Goal: Complete application form

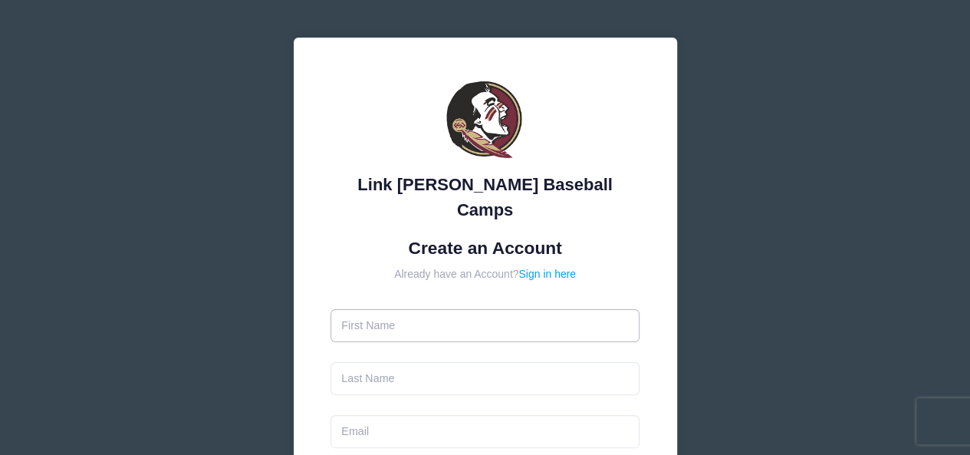
click at [498, 309] on input "text" at bounding box center [485, 325] width 309 height 33
type input "[PERSON_NAME]"
type input "[EMAIL_ADDRESS][DOMAIN_NAME]"
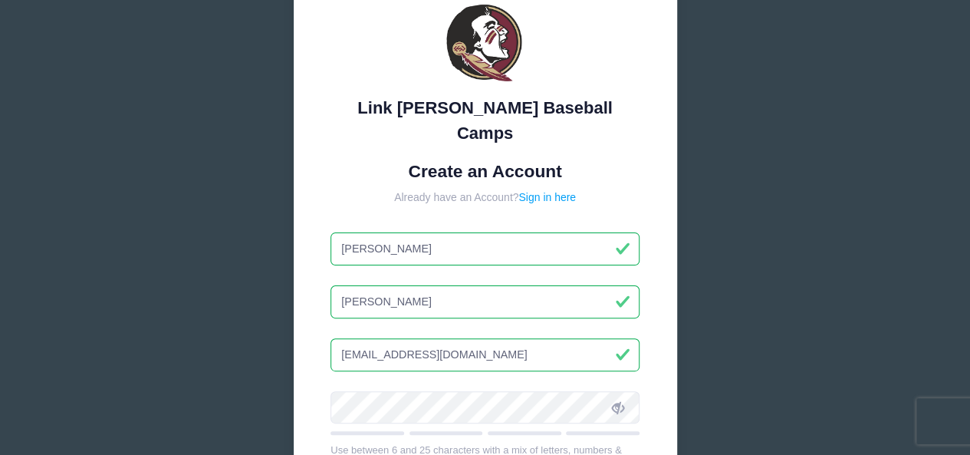
scroll to position [153, 0]
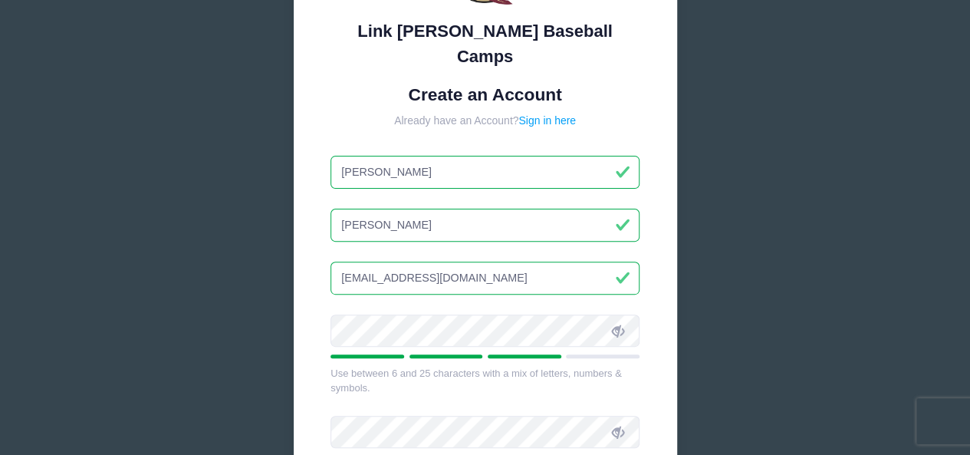
click at [624, 318] on span at bounding box center [618, 331] width 26 height 26
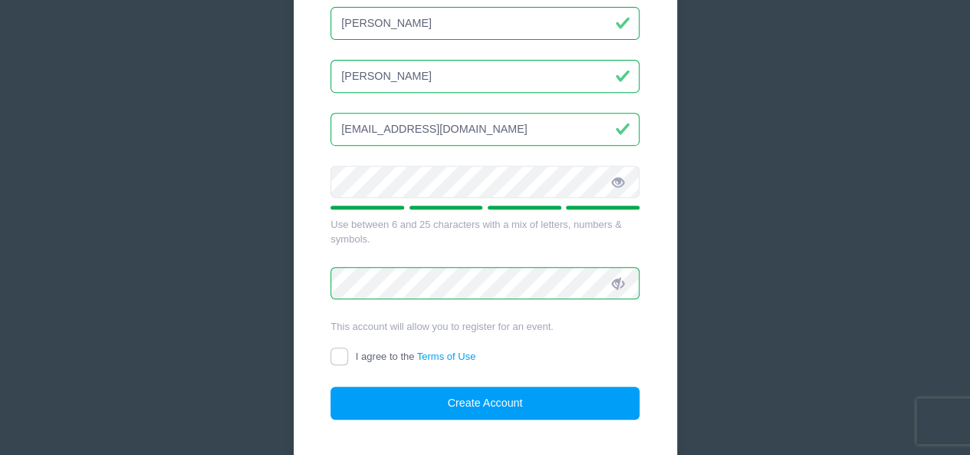
scroll to position [307, 0]
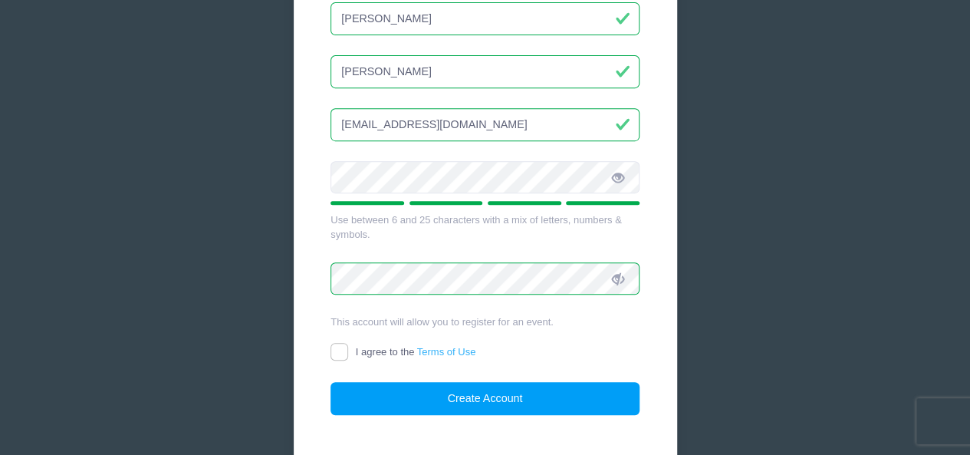
click at [433, 346] on link "Terms of Use" at bounding box center [446, 352] width 59 height 12
click at [348, 343] on input "I agree to the Terms of Use" at bounding box center [340, 352] width 18 height 18
checkbox input "true"
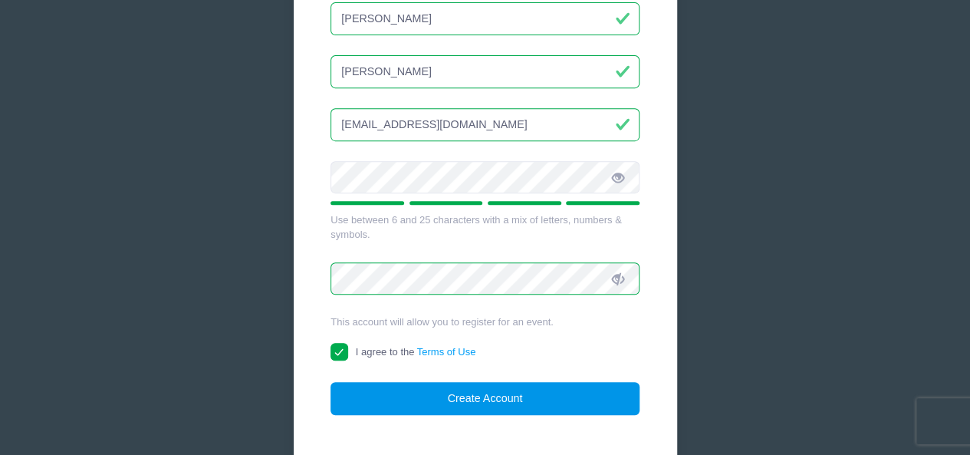
click at [417, 382] on button "Create Account" at bounding box center [485, 398] width 309 height 33
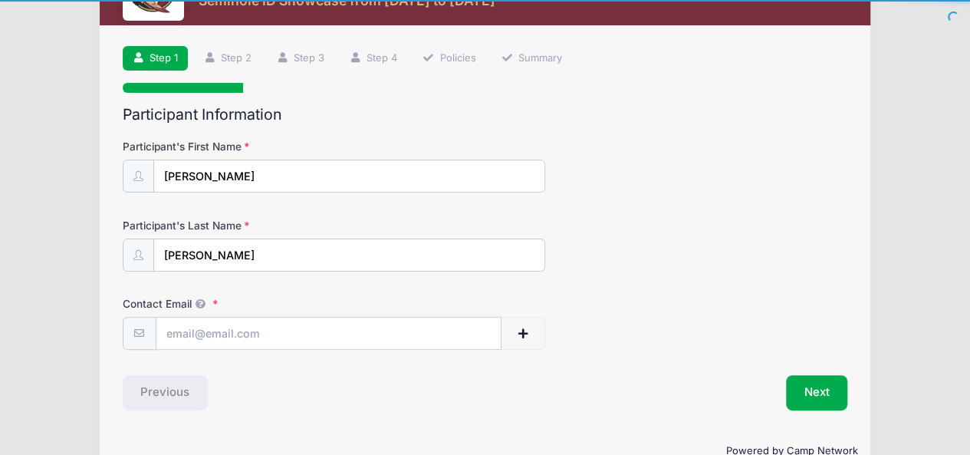
scroll to position [77, 0]
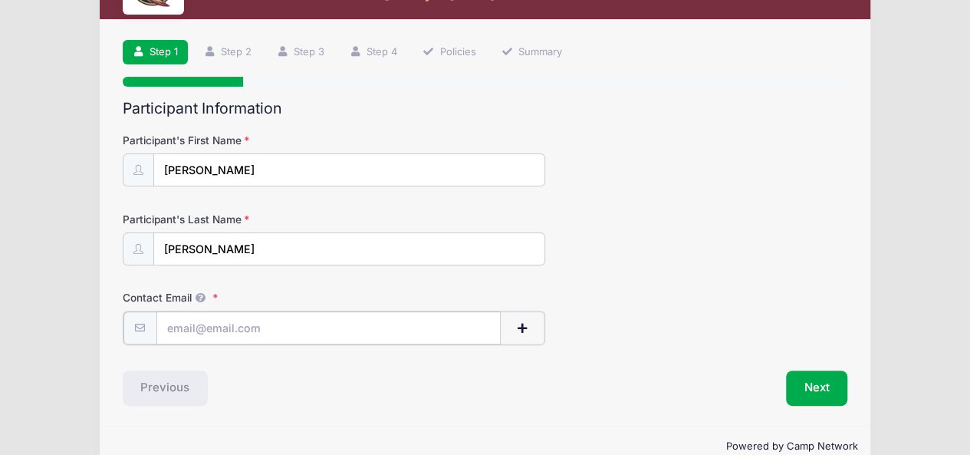
click at [329, 328] on input "Contact Email" at bounding box center [328, 327] width 345 height 33
type input "[EMAIL_ADDRESS][DOMAIN_NAME]"
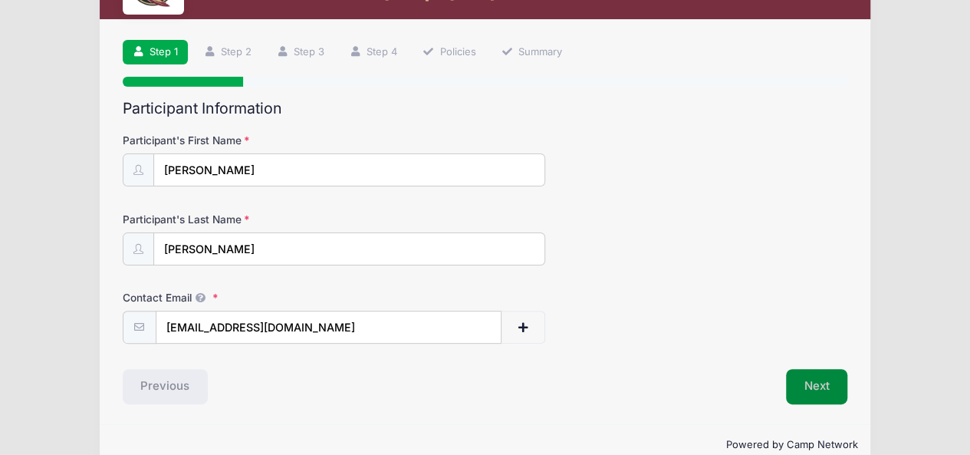
click at [833, 384] on button "Next" at bounding box center [817, 386] width 62 height 35
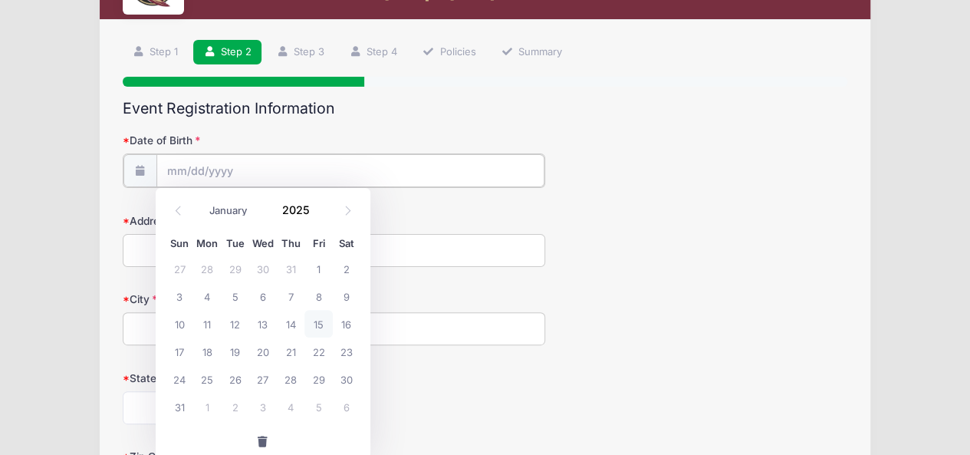
click at [282, 167] on input "Date of Birth" at bounding box center [350, 170] width 388 height 33
click at [351, 208] on icon at bounding box center [348, 211] width 10 height 10
click at [344, 208] on icon at bounding box center [348, 211] width 10 height 10
select select "10"
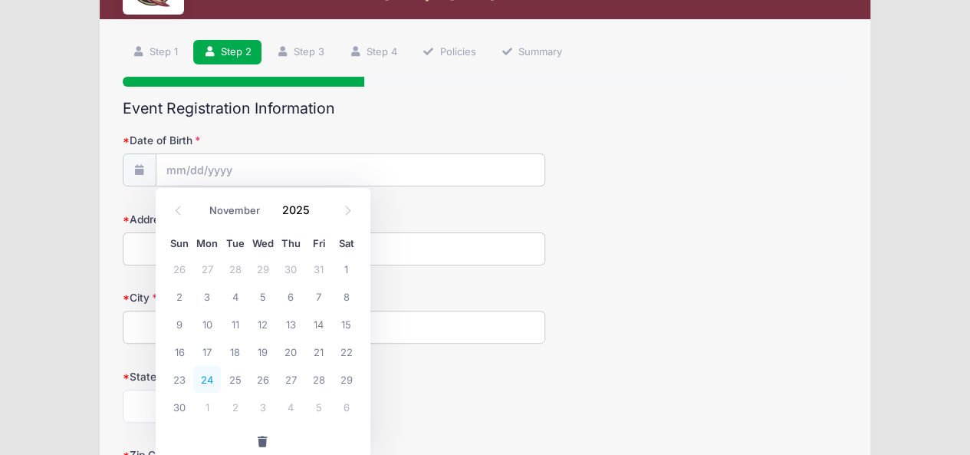
click at [202, 384] on span "24" at bounding box center [207, 379] width 28 height 28
type input "11/24/2025"
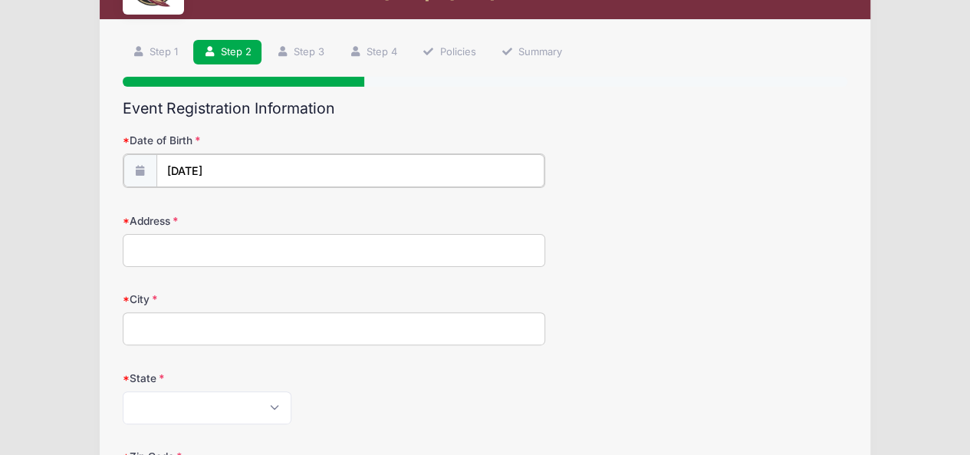
drag, startPoint x: 258, startPoint y: 170, endPoint x: 237, endPoint y: 170, distance: 20.7
click at [256, 170] on input "11/24/2025" at bounding box center [350, 170] width 388 height 33
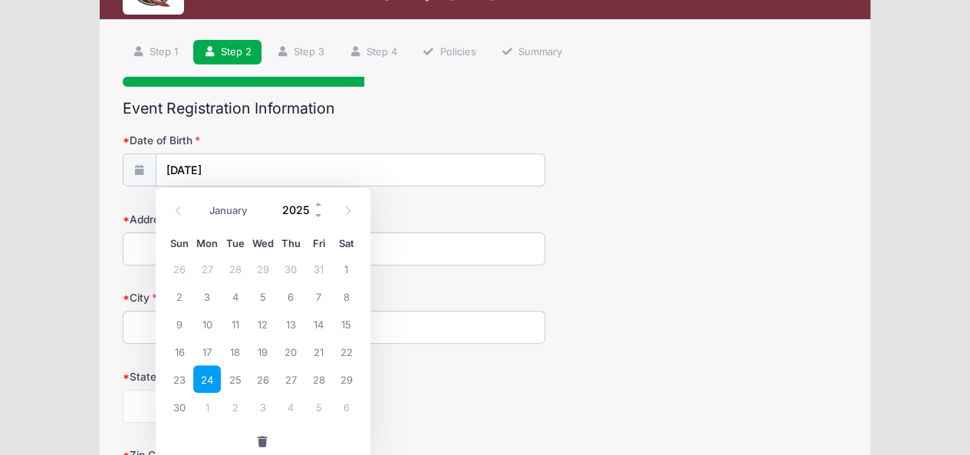
click at [302, 206] on input "2025" at bounding box center [300, 210] width 50 height 23
click at [295, 214] on input "2009" at bounding box center [300, 210] width 50 height 23
type input "2009"
click at [231, 354] on span "24" at bounding box center [235, 352] width 28 height 28
type input "11/24/2009"
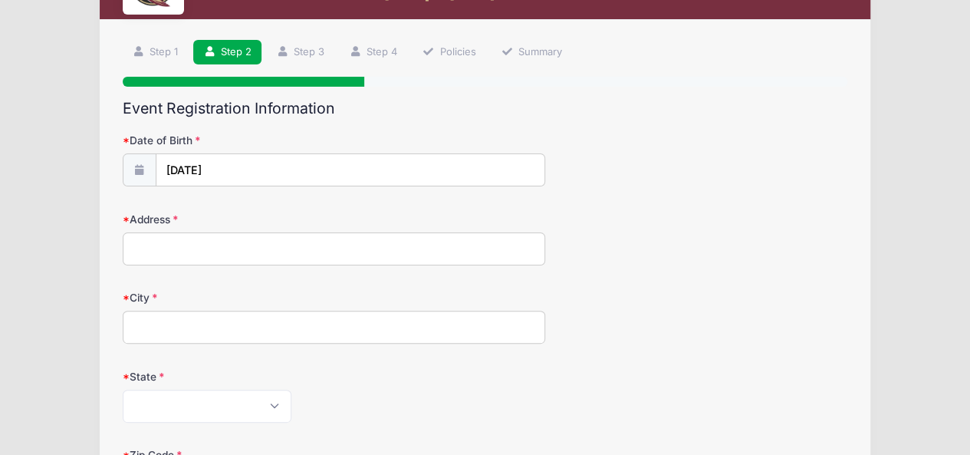
click at [176, 258] on input "Address" at bounding box center [334, 248] width 423 height 33
type input "1340 Barrington Cir"
type input "Saint Augustine"
select select "FL"
type input "32092"
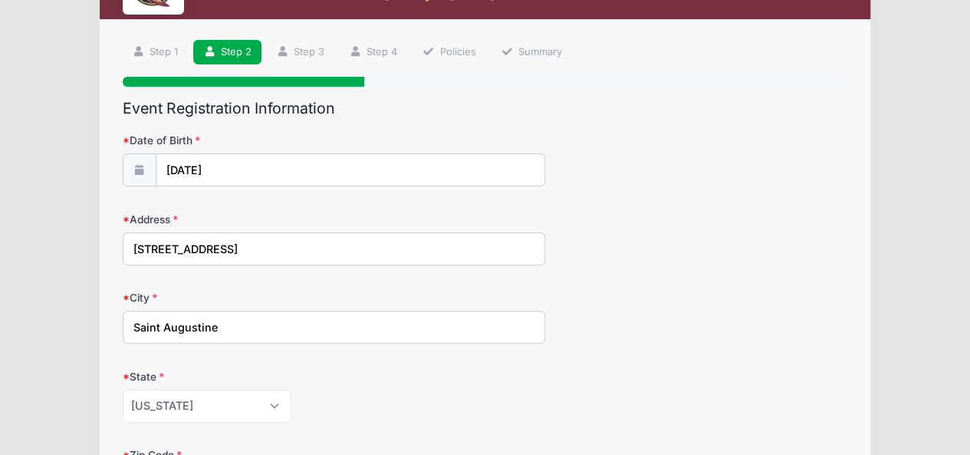
click at [380, 398] on div "Alabama Alaska American Samoa Arizona Arkansas Armed Forces Africa Armed Forces…" at bounding box center [334, 406] width 423 height 33
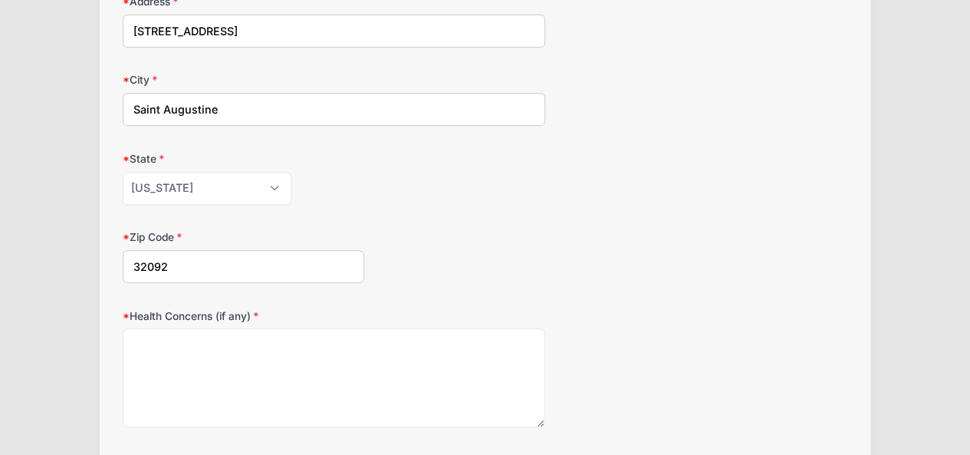
scroll to position [307, 0]
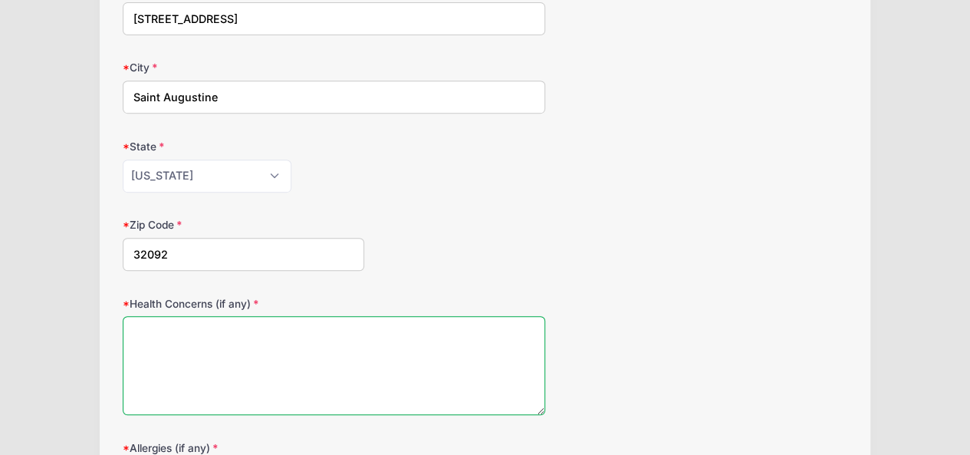
click at [383, 397] on textarea "Health Concerns (if any)" at bounding box center [334, 365] width 423 height 99
type textarea "none"
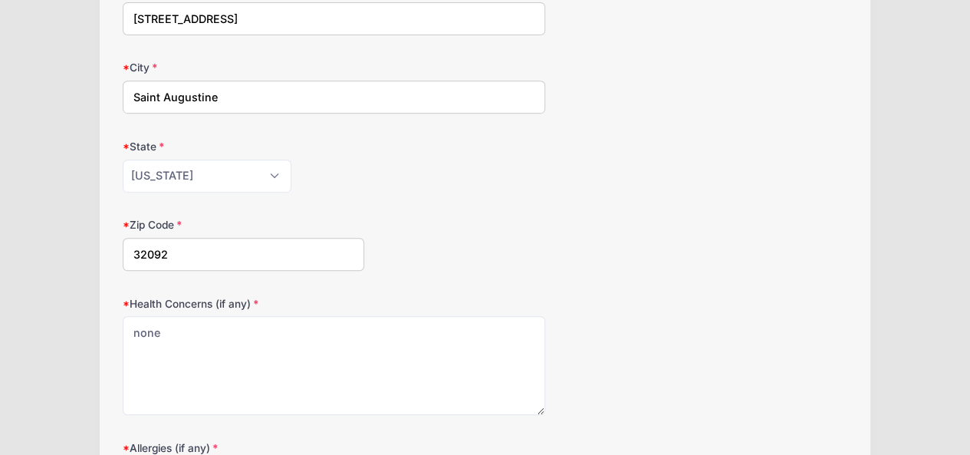
click at [721, 313] on div "Health Concerns (if any) none" at bounding box center [486, 356] width 726 height 120
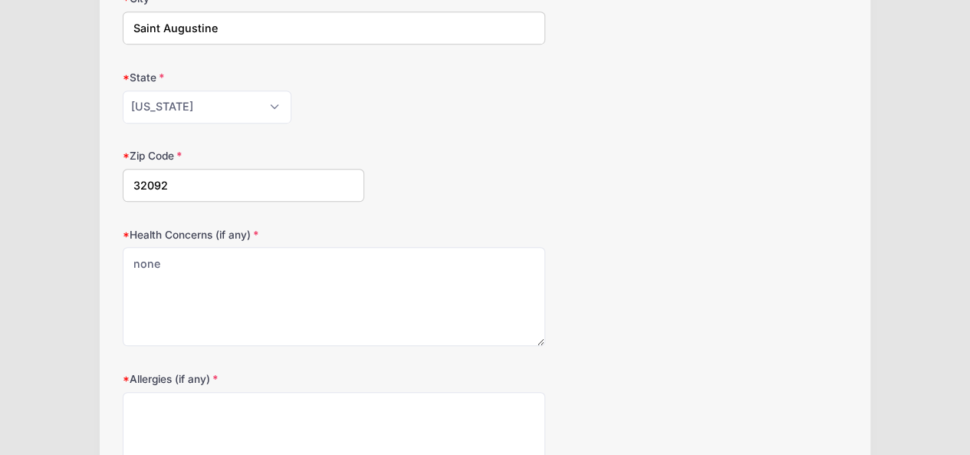
scroll to position [460, 0]
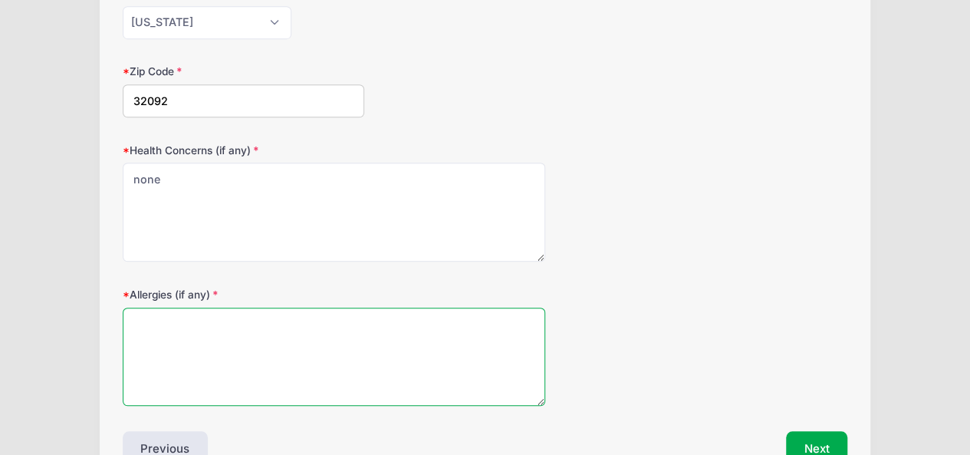
click at [291, 364] on textarea "Allergies (if any)" at bounding box center [334, 357] width 423 height 99
type textarea "none"
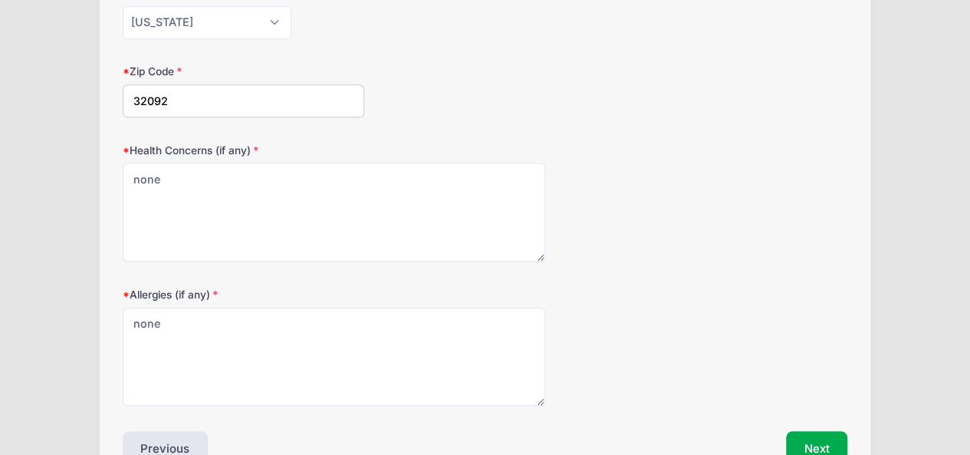
click at [591, 303] on div "Allergies (if any) none" at bounding box center [486, 347] width 726 height 120
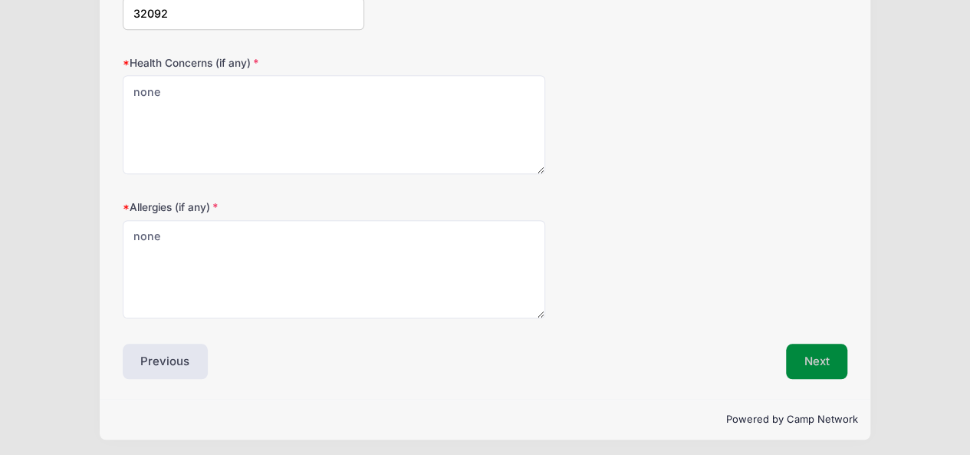
click at [805, 344] on button "Next" at bounding box center [817, 361] width 62 height 35
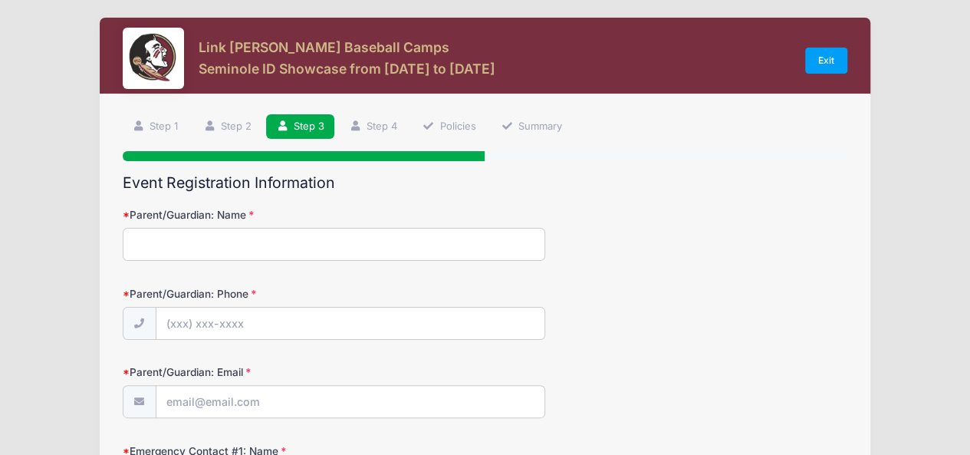
scroll to position [0, 0]
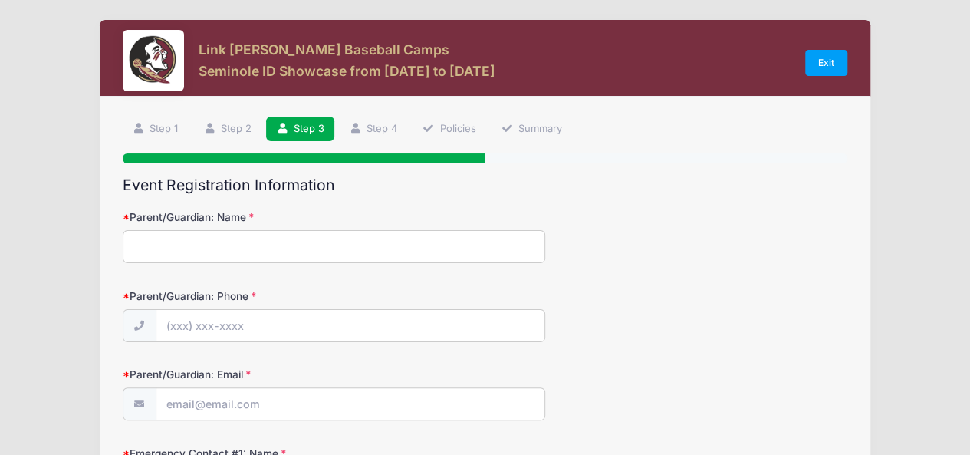
click at [414, 242] on input "Parent/Guardian: Name" at bounding box center [334, 246] width 423 height 33
type input "Tiffany Collins"
type input "[EMAIL_ADDRESS][DOMAIN_NAME]"
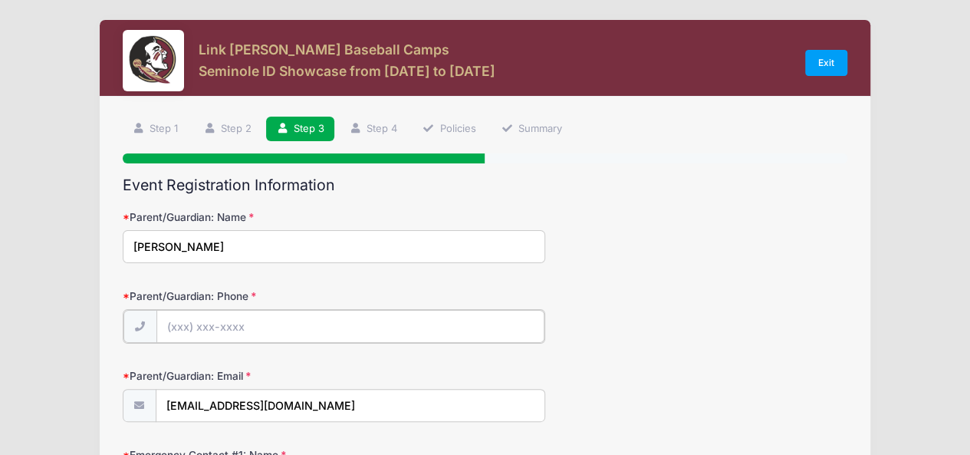
click at [522, 324] on input "Parent/Guardian: Phone" at bounding box center [350, 326] width 388 height 33
type input "(904) 742-8944"
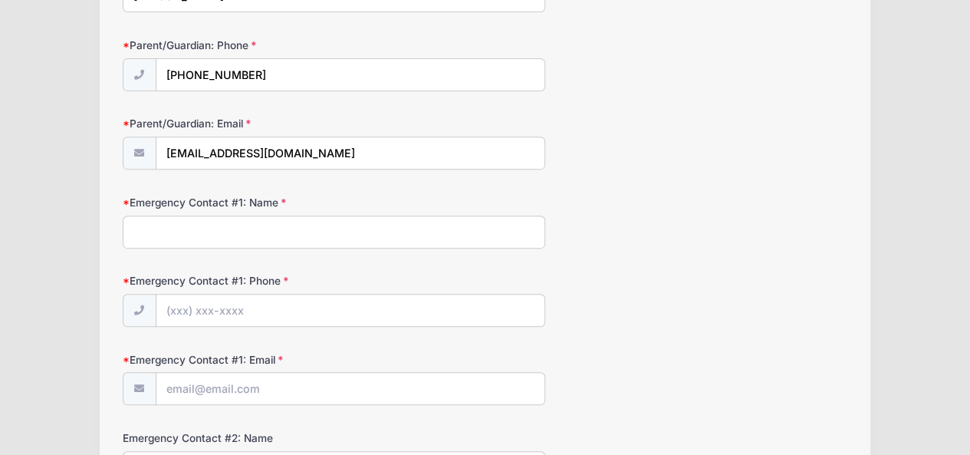
scroll to position [307, 0]
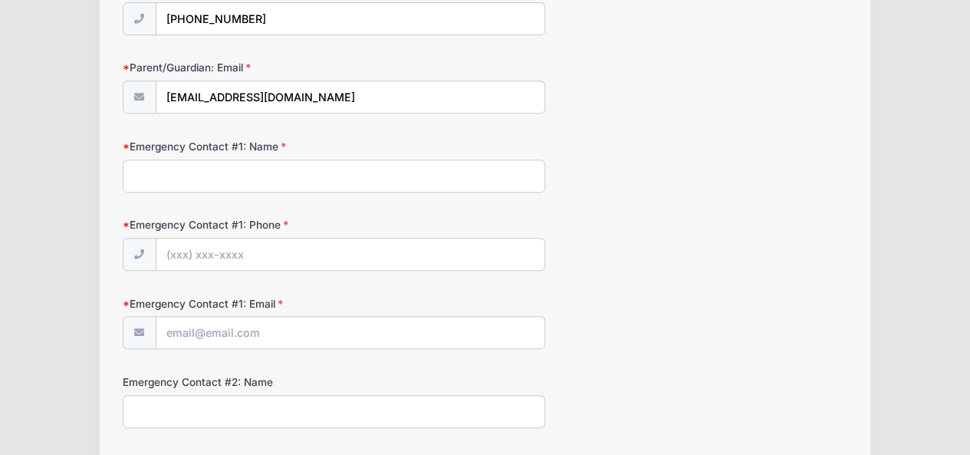
click at [183, 165] on input "Emergency Contact #1: Name" at bounding box center [334, 176] width 423 height 33
type input "Tiffany Collins"
type input "[EMAIL_ADDRESS][DOMAIN_NAME]"
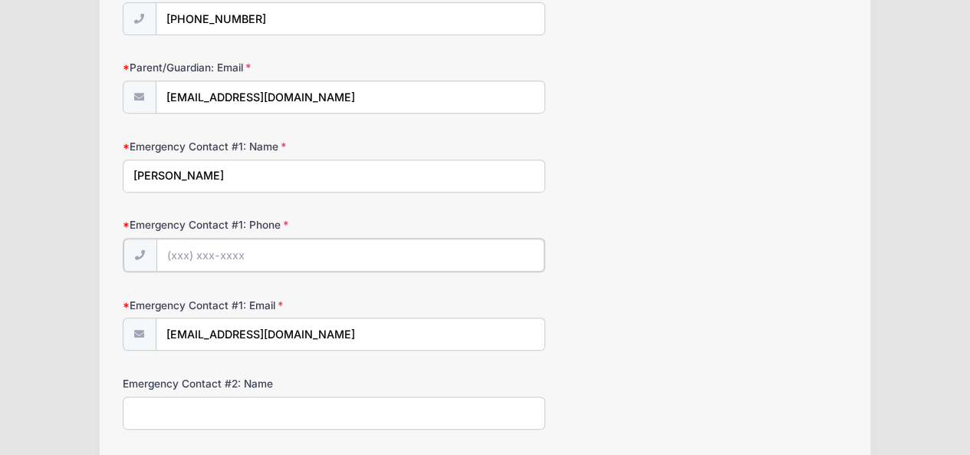
click at [318, 240] on input "Emergency Contact #1: Phone" at bounding box center [350, 255] width 388 height 33
type input "(904) 742-8944"
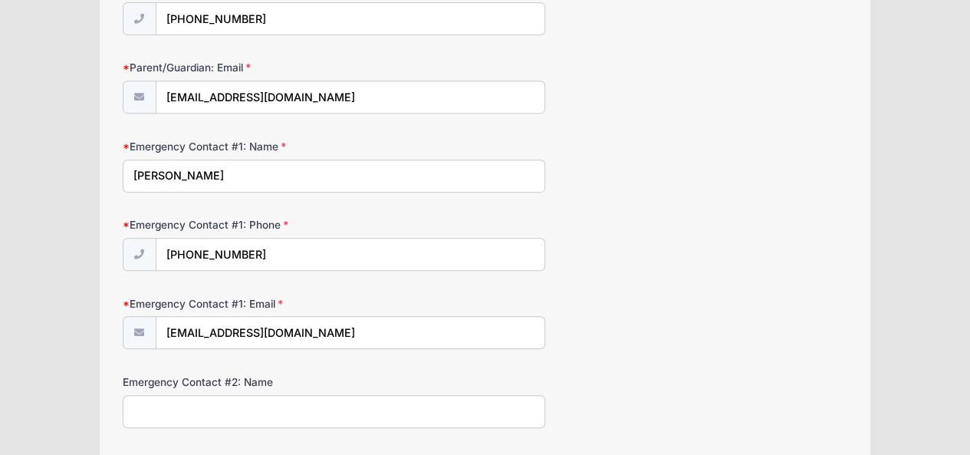
click at [621, 318] on div "Emergency Contact #1: Email tkd5305@hotmail.com" at bounding box center [486, 323] width 726 height 54
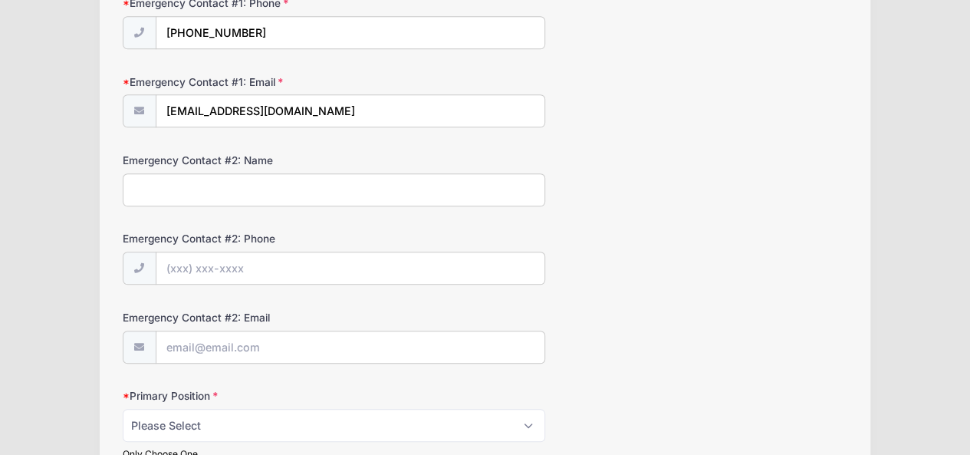
scroll to position [460, 0]
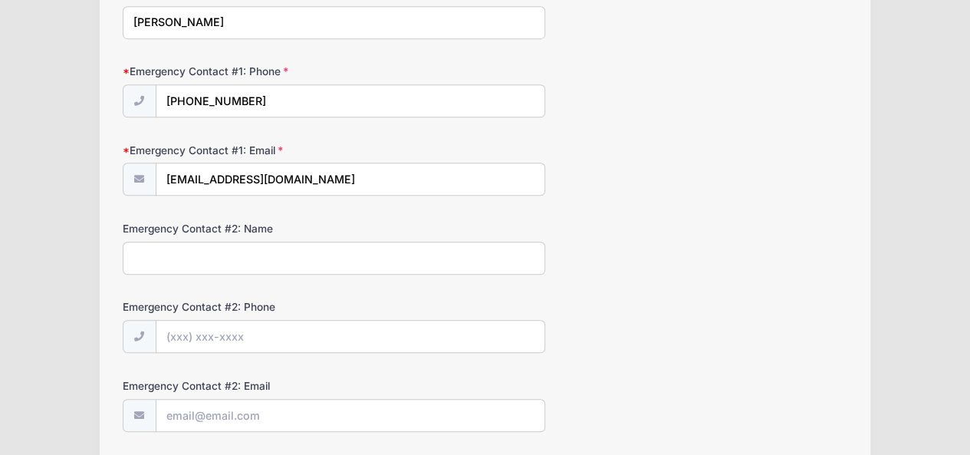
click at [265, 260] on input "Emergency Contact #2: Name" at bounding box center [334, 258] width 423 height 33
type input "Matt Collins"
type input "(904) 525-9178"
click at [654, 295] on form "Parent/Guardian: Name Tiffany Collins Parent/Guardian: Phone (904) 742-8944 Par…" at bounding box center [486, 367] width 726 height 1237
click at [426, 404] on input "Emergency Contact #2: Email" at bounding box center [350, 416] width 388 height 33
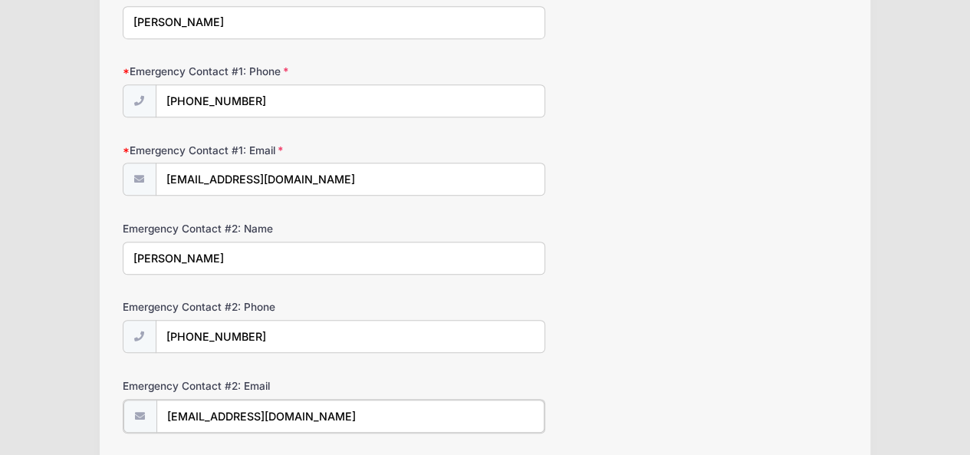
type input "mcollins5630@gmail.com"
click at [796, 176] on div "Emergency Contact #1: Email tkd5305@hotmail.com" at bounding box center [486, 170] width 726 height 54
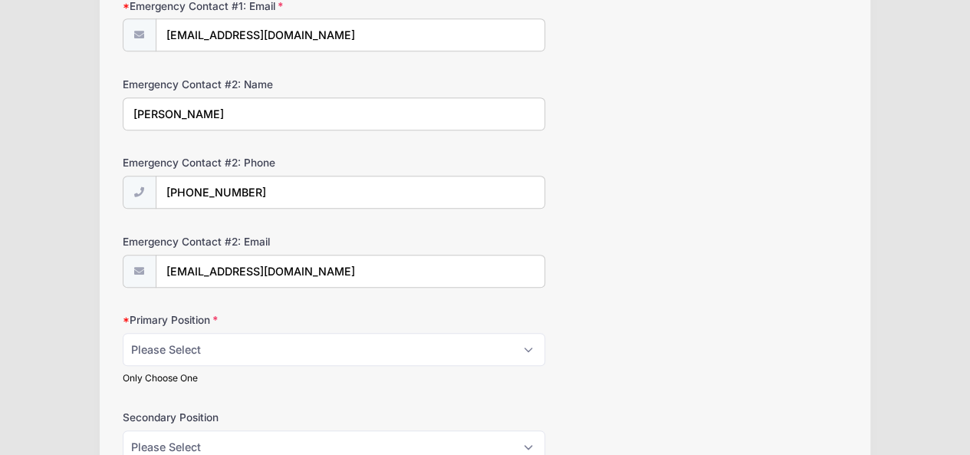
scroll to position [614, 0]
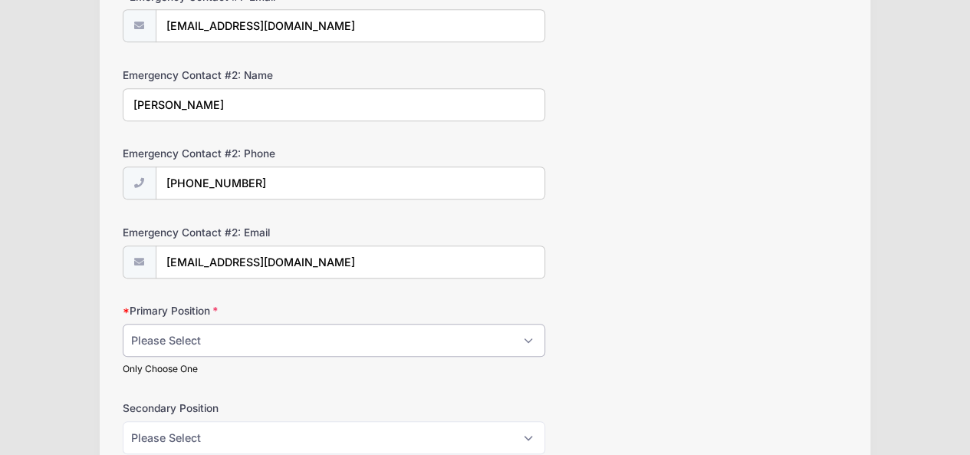
click at [171, 328] on select "Please Select RHP LHP C 1B 2B 3B SS OF" at bounding box center [334, 340] width 423 height 33
select select "C"
click at [123, 324] on select "Please Select RHP LHP C 1B 2B 3B SS OF" at bounding box center [334, 340] width 423 height 33
click at [608, 245] on div "Emergency Contact #2: Email mcollins5630@gmail.com" at bounding box center [486, 252] width 726 height 54
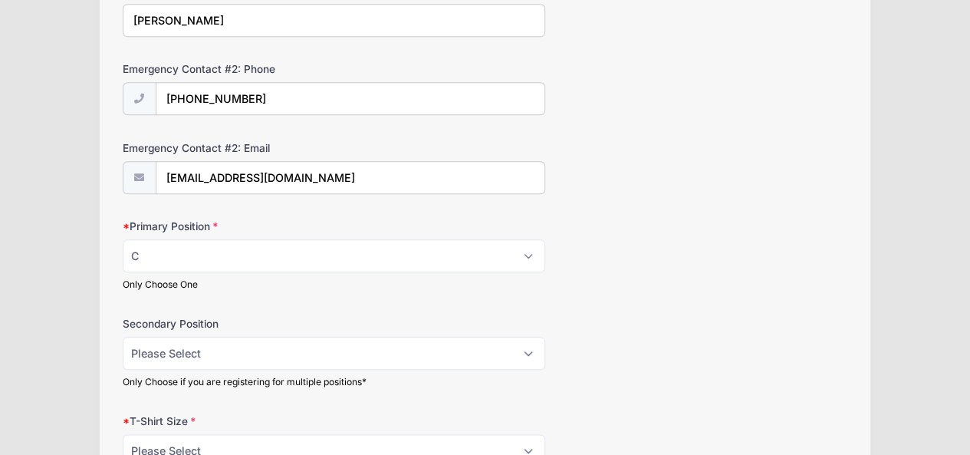
scroll to position [844, 0]
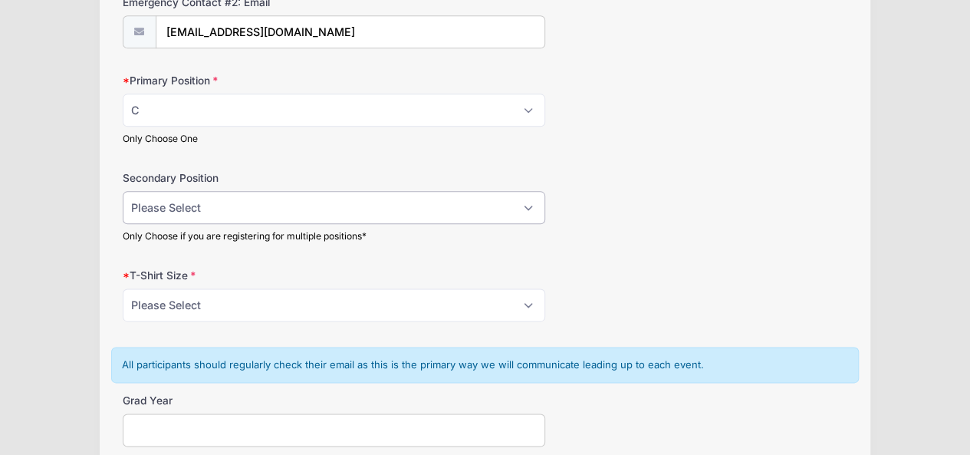
click at [241, 207] on select "Please Select RHP LHP C 1B 2B 3B SS OF" at bounding box center [334, 207] width 423 height 33
click at [726, 206] on div "Secondary Position Please Select RHP LHP C 1B 2B 3B SS OF Only Choose if you ar…" at bounding box center [486, 206] width 726 height 72
click at [360, 299] on select "Please Select YS YM YL YXL S M L XL XXL" at bounding box center [334, 304] width 423 height 33
select select "M"
click at [123, 288] on select "Please Select YS YM YL YXL S M L XL XXL" at bounding box center [334, 304] width 423 height 33
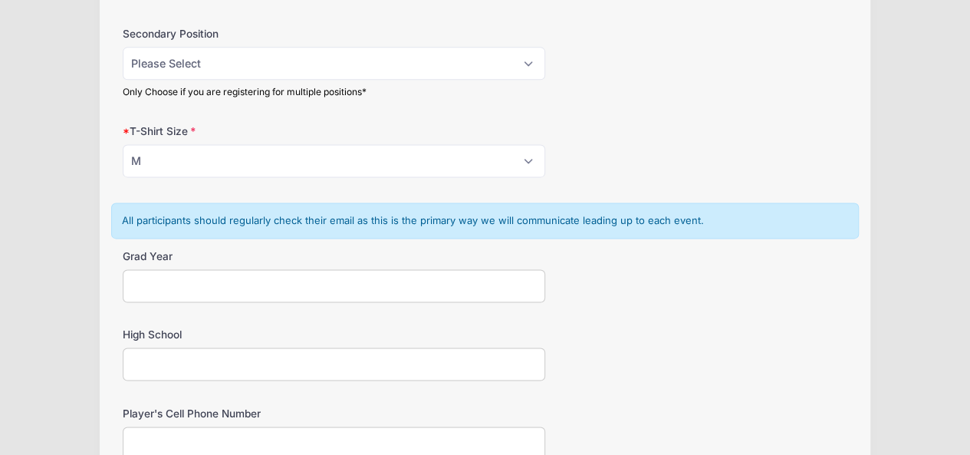
scroll to position [997, 0]
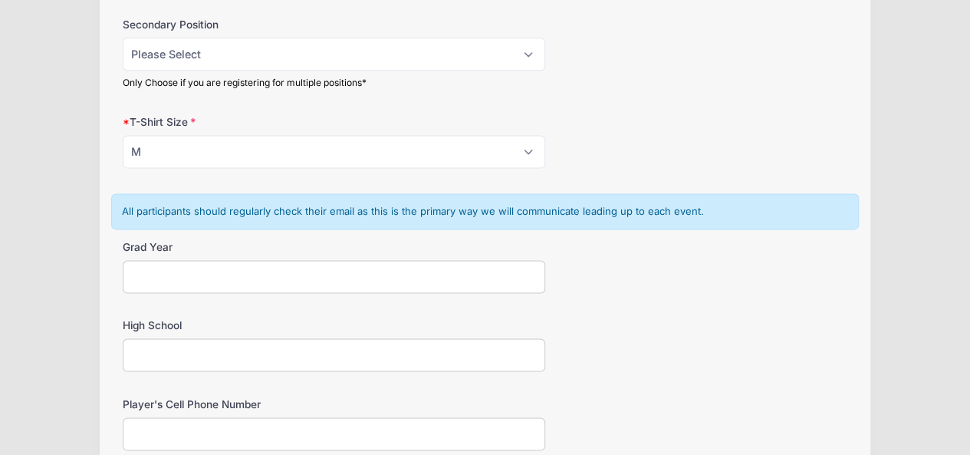
click at [323, 279] on input "Grad Year" at bounding box center [334, 276] width 423 height 33
type input "2028"
click at [299, 343] on input "High School" at bounding box center [334, 354] width 423 height 33
type input "Tocoi Creek High School"
click at [626, 336] on div "High School Tocoi Creek High School" at bounding box center [486, 345] width 726 height 54
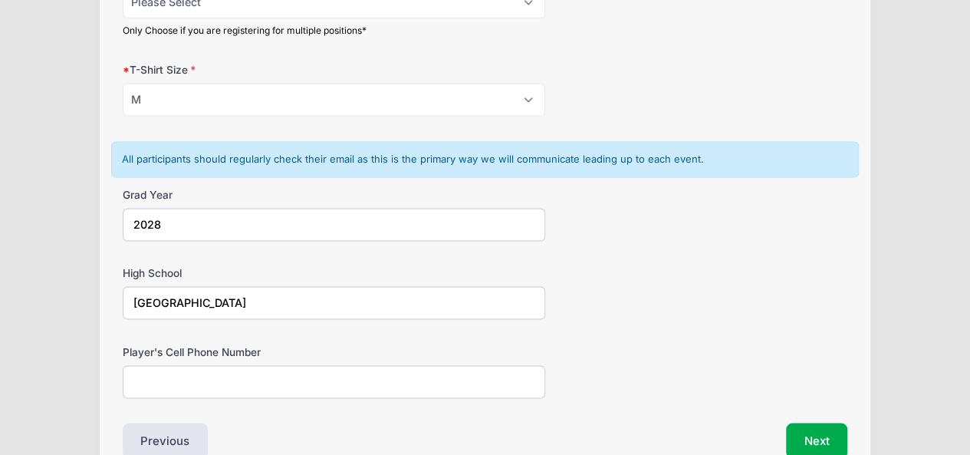
scroll to position [1074, 0]
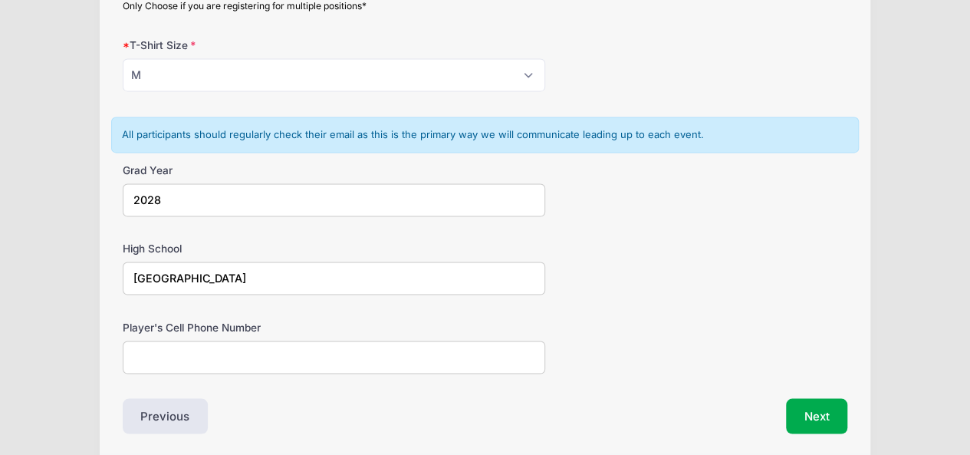
click at [494, 344] on input "Player's Cell Phone Number" at bounding box center [334, 357] width 423 height 33
type input "9049232900"
click at [790, 409] on button "Next" at bounding box center [817, 415] width 62 height 35
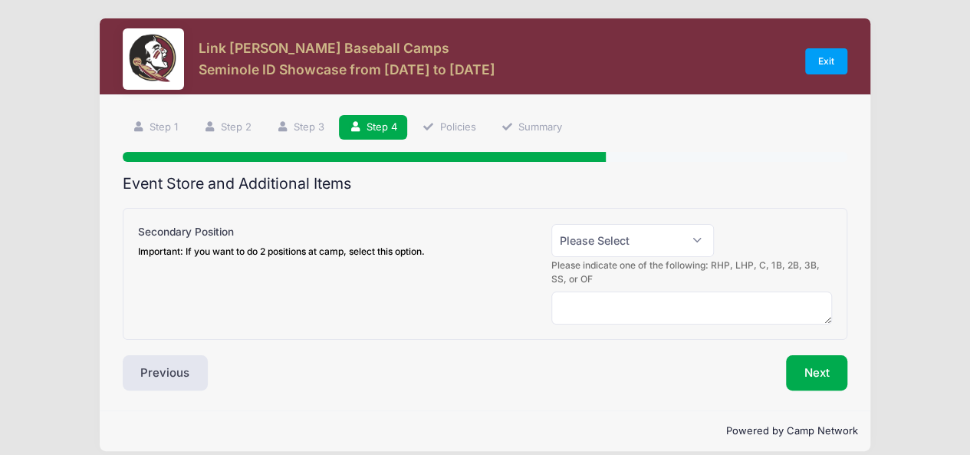
scroll to position [0, 0]
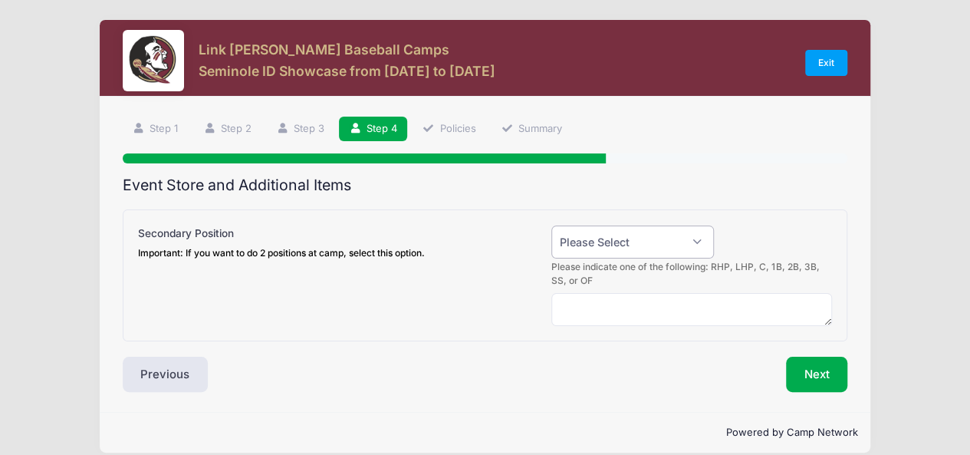
click at [604, 242] on select "Please Select Yes (+$50.00) No" at bounding box center [633, 242] width 163 height 33
click at [614, 358] on div "Next" at bounding box center [670, 374] width 371 height 35
drag, startPoint x: 585, startPoint y: 244, endPoint x: 589, endPoint y: 255, distance: 11.7
click at [585, 244] on select "Please Select Yes (+$50.00) No" at bounding box center [633, 242] width 163 height 33
select select "0"
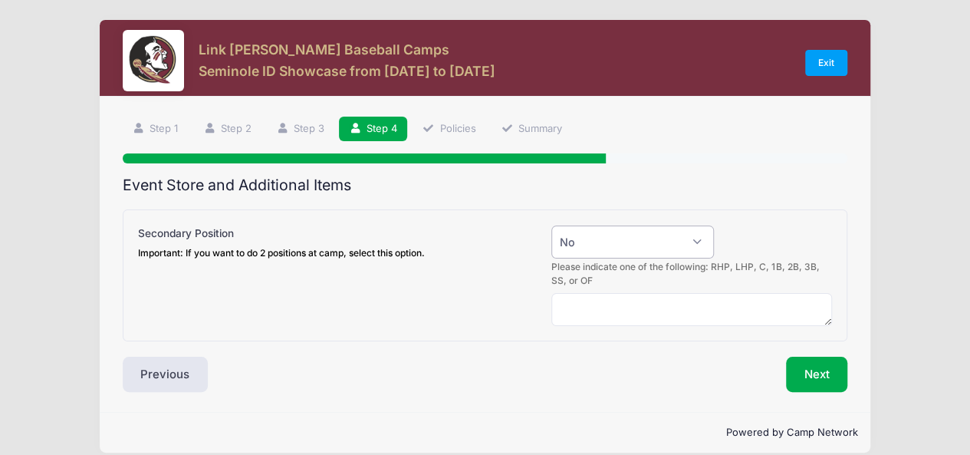
click at [552, 226] on select "Please Select Yes (+$50.00) No" at bounding box center [633, 242] width 163 height 33
click at [824, 371] on button "Next" at bounding box center [817, 374] width 62 height 35
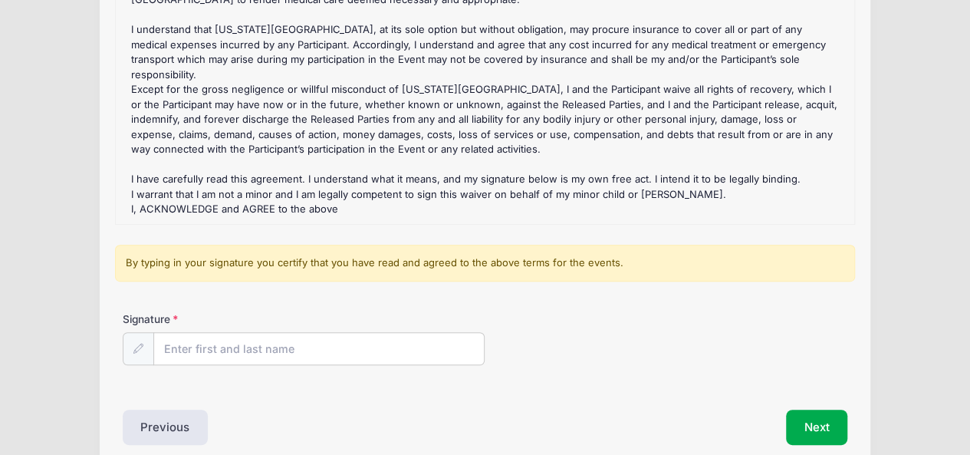
scroll to position [289, 0]
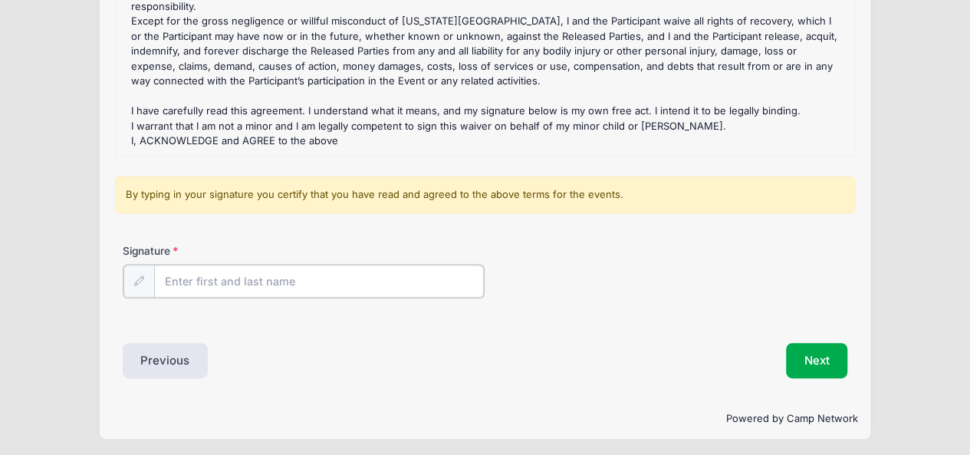
click at [235, 275] on input "Signature" at bounding box center [319, 281] width 331 height 33
type input "tiffany Collins"
click at [824, 362] on button "Next" at bounding box center [817, 358] width 62 height 35
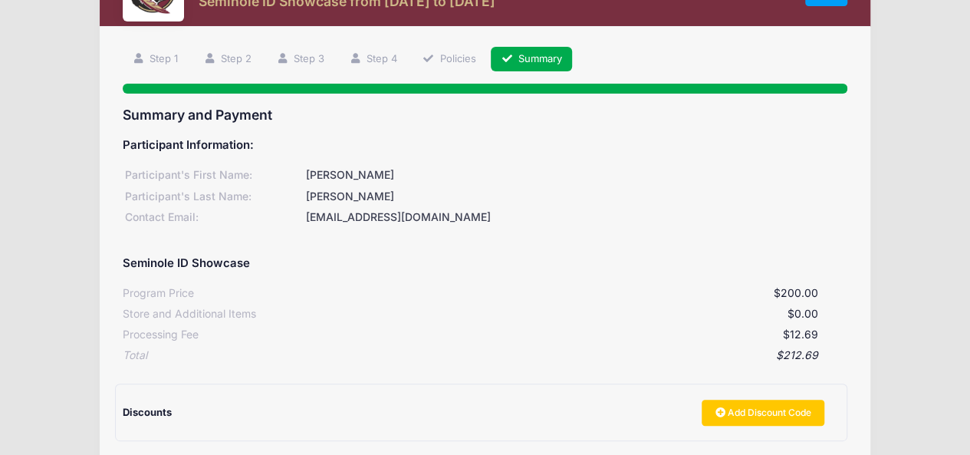
scroll to position [61, 0]
